Goal: Task Accomplishment & Management: Complete application form

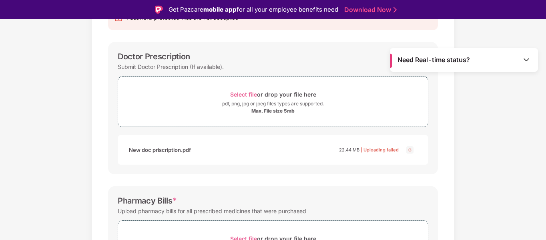
scroll to position [100, 0]
click at [287, 163] on div "New doc priscription.pdf 22.44 MB | Uploading failed" at bounding box center [273, 150] width 311 height 30
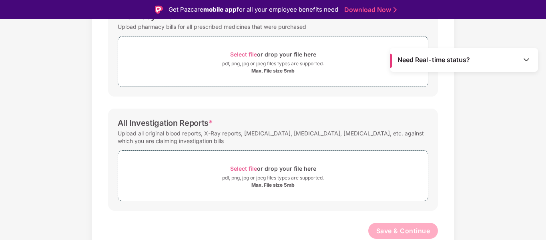
scroll to position [19, 0]
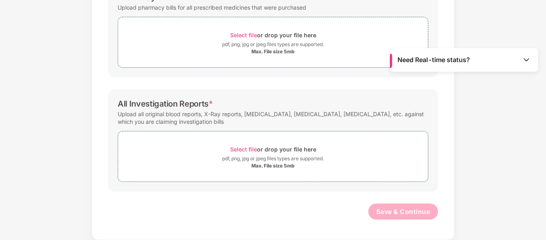
click at [287, 163] on div "Max. File size 5mb" at bounding box center [272, 165] width 43 height 6
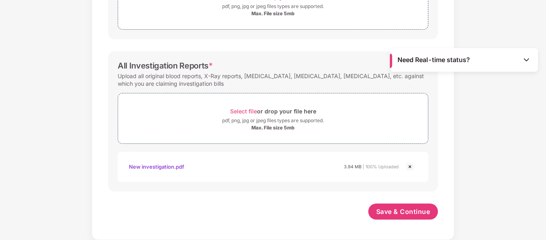
click at [202, 127] on div "Max. File size 5mb" at bounding box center [273, 127] width 310 height 6
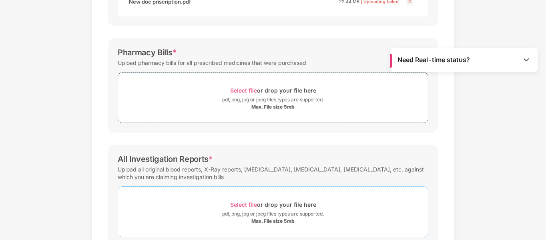
scroll to position [229, 0]
click at [261, 106] on div "Max. File size 5mb" at bounding box center [272, 107] width 43 height 6
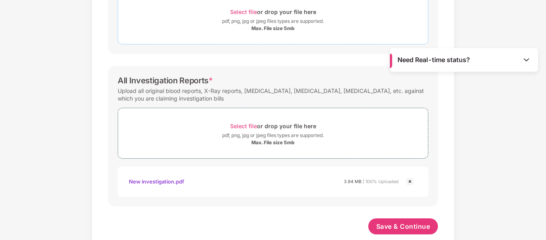
scroll to position [322, 0]
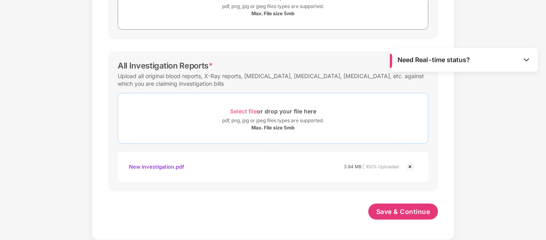
click at [239, 119] on div "pdf, png, jpg or jpeg files types are supported." at bounding box center [273, 120] width 102 height 8
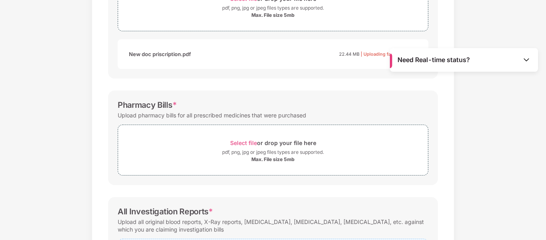
scroll to position [178, 0]
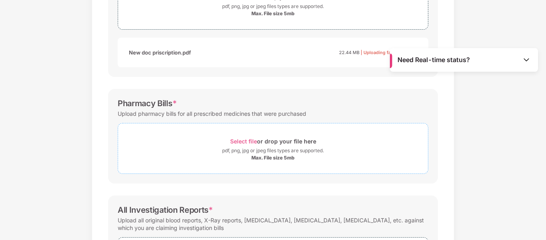
click at [259, 151] on div "pdf, png, jpg or jpeg files types are supported." at bounding box center [273, 150] width 102 height 8
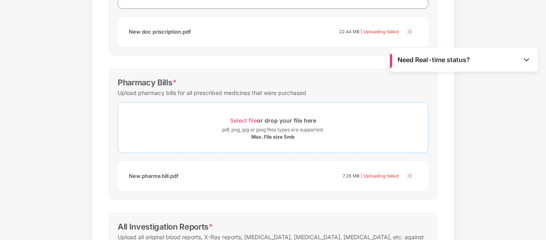
scroll to position [199, 0]
click at [238, 122] on span "Select file" at bounding box center [243, 119] width 27 height 7
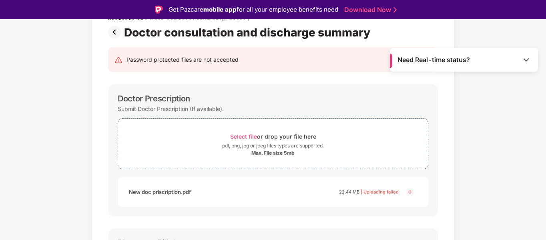
scroll to position [58, 0]
click at [217, 143] on div "pdf, png, jpg or jpeg files types are supported." at bounding box center [273, 145] width 310 height 8
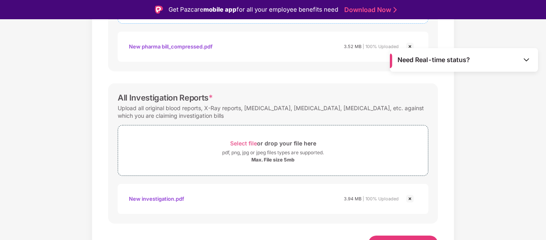
scroll to position [361, 0]
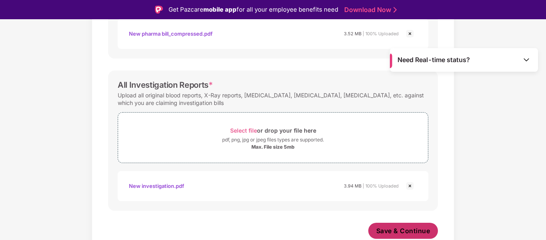
click at [398, 228] on span "Save & Continue" at bounding box center [403, 230] width 54 height 9
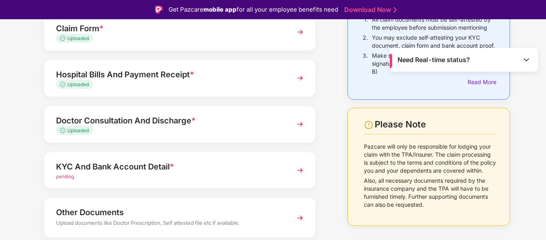
scroll to position [114, 0]
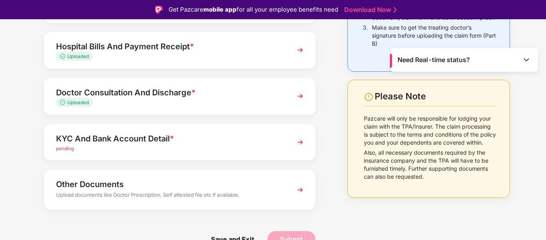
click at [158, 137] on div "KYC And Bank Account Detail *" at bounding box center [169, 138] width 227 height 13
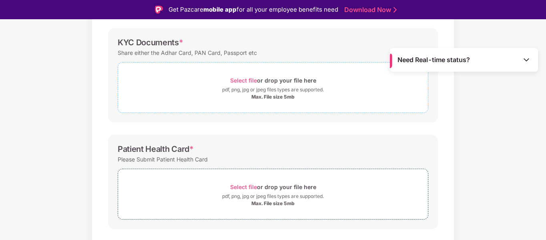
click at [207, 82] on div "Select file or drop your file here" at bounding box center [273, 80] width 310 height 11
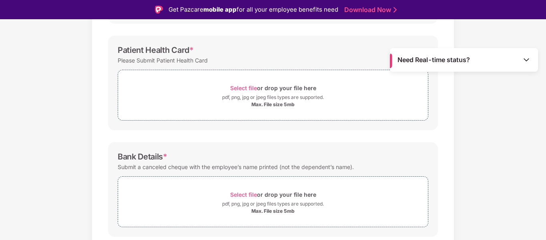
scroll to position [260, 0]
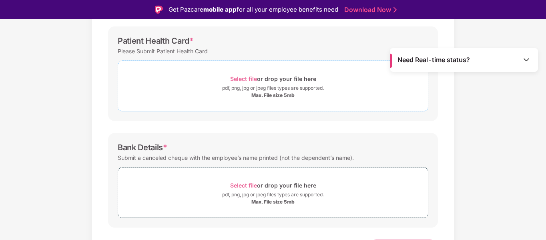
click at [207, 94] on div "Max. File size 5mb" at bounding box center [273, 95] width 310 height 6
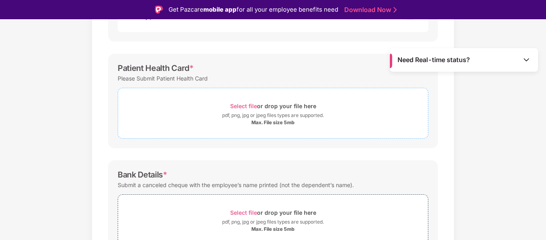
scroll to position [236, 0]
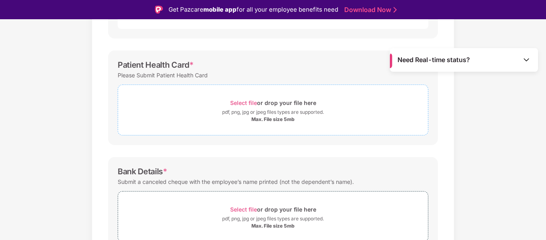
click at [225, 106] on div "Select file or drop your file here" at bounding box center [273, 102] width 310 height 11
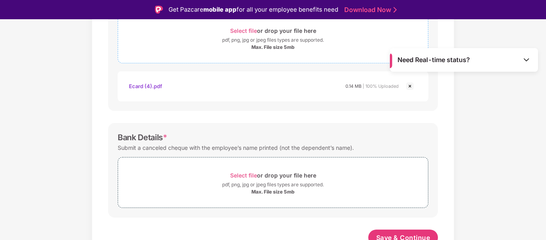
scroll to position [315, 0]
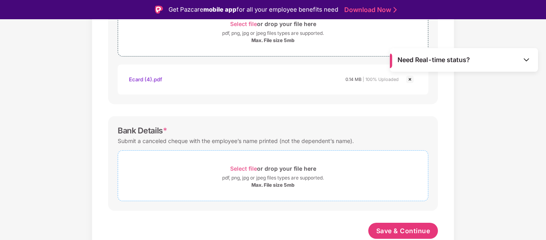
click at [250, 172] on div "Select file or drop your file here" at bounding box center [273, 168] width 86 height 11
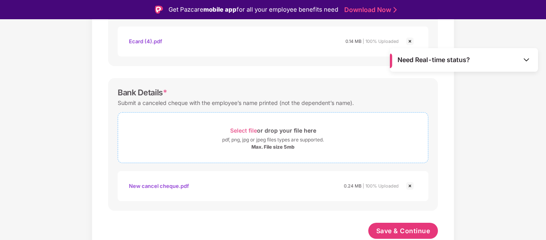
scroll to position [353, 0]
click at [390, 231] on span "Save & Continue" at bounding box center [403, 230] width 54 height 9
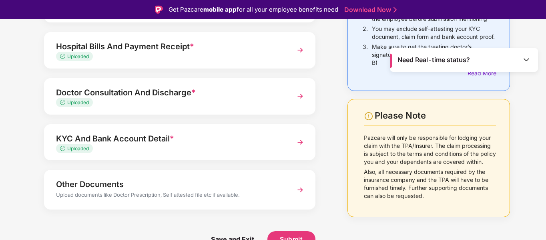
scroll to position [19, 0]
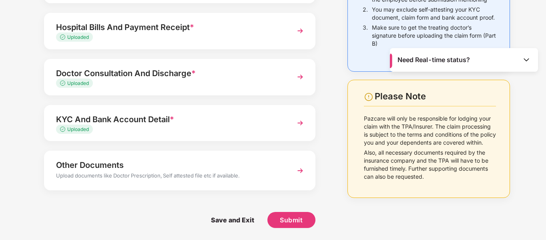
click at [168, 175] on div "Upload documents like Doctor Prescription, Self attested file etc if available." at bounding box center [169, 176] width 227 height 10
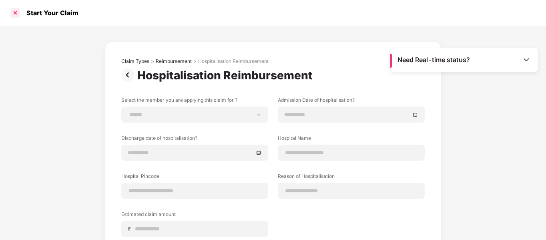
click at [13, 14] on div at bounding box center [15, 12] width 13 height 13
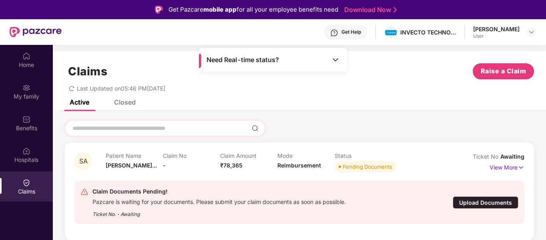
scroll to position [13, 0]
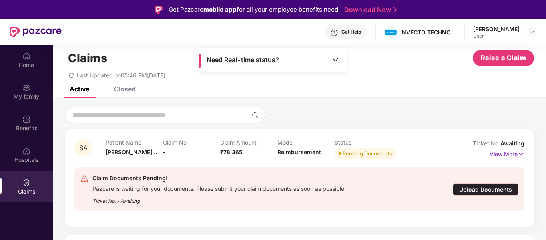
click at [175, 190] on div "Pazcare is waiting for your documents. Please submit your claim documents as so…" at bounding box center [218, 187] width 253 height 9
click at [469, 187] on div "Upload Documents" at bounding box center [486, 189] width 66 height 12
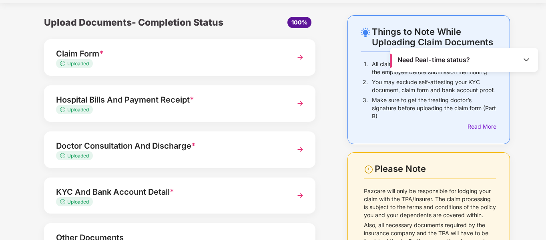
scroll to position [22, 0]
click at [102, 64] on div "Uploaded" at bounding box center [169, 64] width 227 height 8
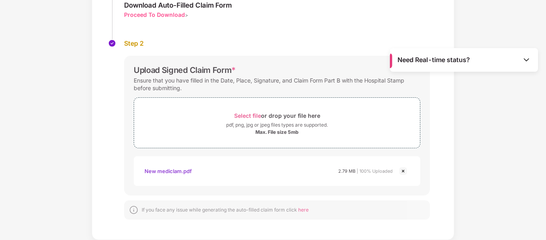
scroll to position [0, 0]
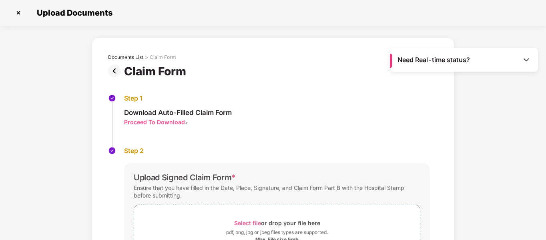
click at [18, 13] on img at bounding box center [18, 12] width 13 height 13
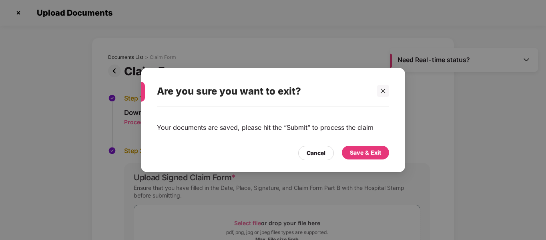
click at [18, 13] on div "Are you sure you want to exit? Your documents are saved, please hit the “Submit…" at bounding box center [273, 120] width 546 height 240
click at [380, 89] on icon "close" at bounding box center [383, 91] width 6 height 6
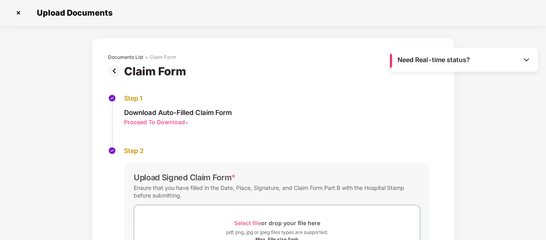
click at [19, 12] on img at bounding box center [18, 12] width 13 height 13
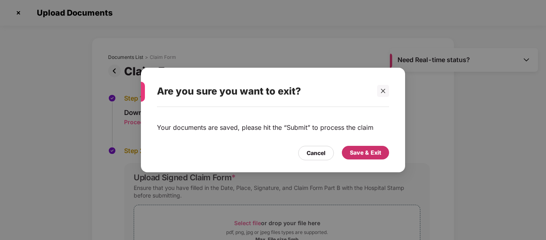
click at [357, 151] on div "Save & Exit" at bounding box center [365, 152] width 31 height 9
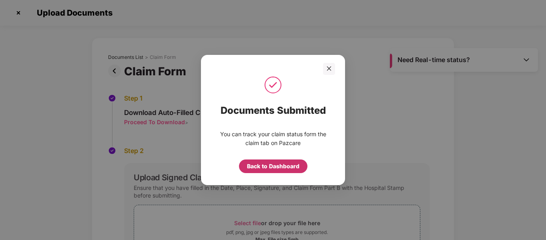
click at [289, 165] on div "Back to Dashboard" at bounding box center [273, 166] width 52 height 9
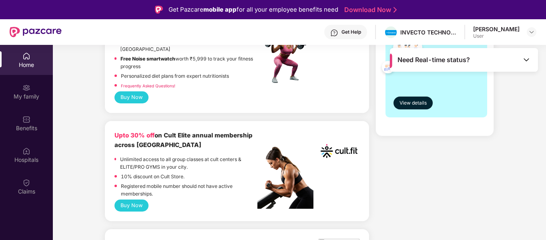
scroll to position [259, 0]
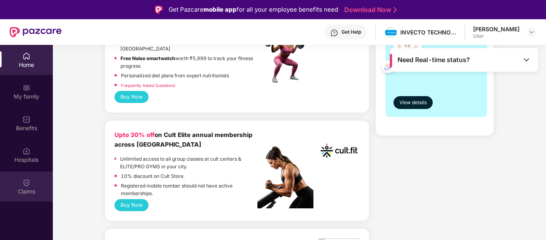
click at [24, 185] on img at bounding box center [26, 182] width 8 height 8
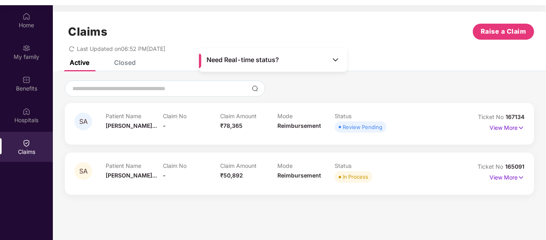
scroll to position [40, 0]
click at [127, 128] on span "[PERSON_NAME]..." at bounding box center [131, 125] width 51 height 7
click at [82, 124] on span "SA" at bounding box center [83, 121] width 8 height 7
drag, startPoint x: 82, startPoint y: 124, endPoint x: 539, endPoint y: 82, distance: 458.9
click at [539, 82] on div "SA Patient Name [PERSON_NAME]... Claim No - Claim Amount ₹78,365 Mode Reimburse…" at bounding box center [299, 137] width 493 height 114
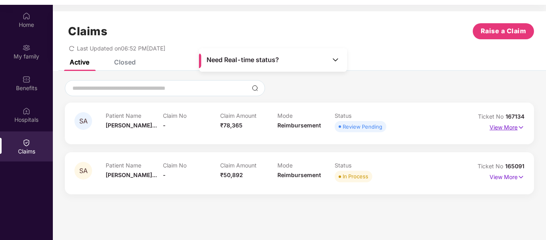
click at [514, 126] on p "View More" at bounding box center [506, 126] width 35 height 11
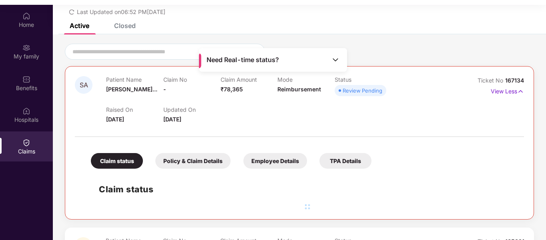
scroll to position [0, 0]
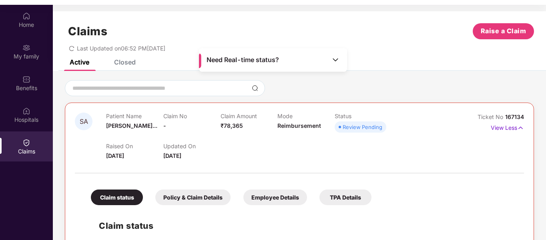
click at [117, 116] on p "Patient Name" at bounding box center [134, 115] width 57 height 7
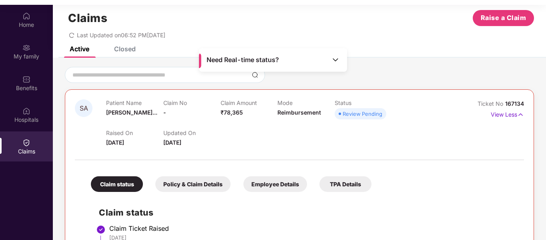
scroll to position [13, 0]
click at [108, 132] on p "Raised On" at bounding box center [134, 133] width 57 height 7
click at [506, 115] on p "View Less" at bounding box center [507, 113] width 33 height 11
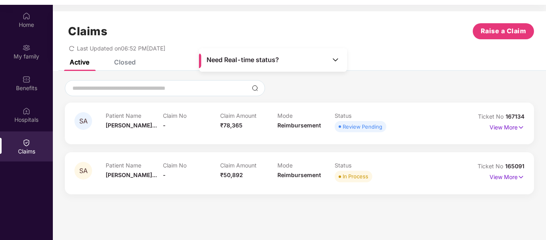
click at [272, 62] on span "Need Real-time status?" at bounding box center [242, 60] width 72 height 8
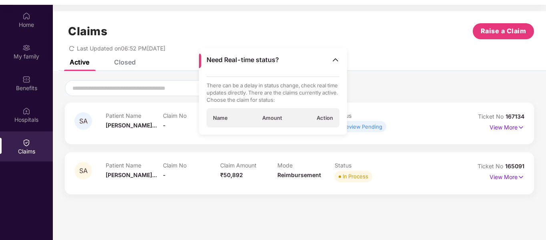
click at [272, 62] on span "Need Real-time status?" at bounding box center [242, 60] width 72 height 8
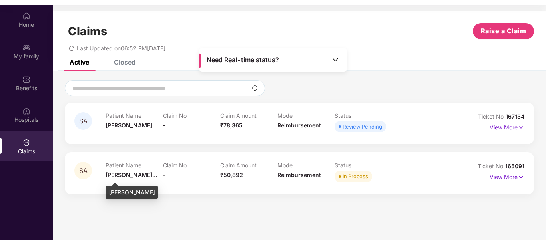
click at [131, 176] on span "[PERSON_NAME]..." at bounding box center [131, 174] width 51 height 7
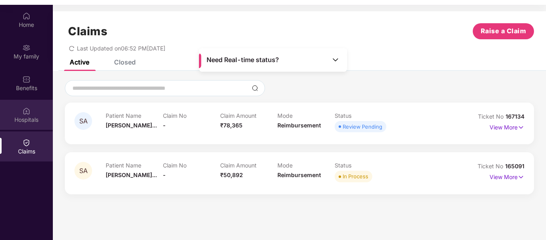
click at [28, 113] on img at bounding box center [26, 111] width 8 height 8
